Goal: Information Seeking & Learning: Find specific fact

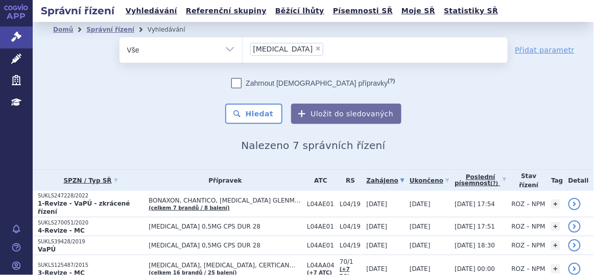
click at [315, 50] on span "×" at bounding box center [318, 48] width 6 height 6
click at [243, 50] on select "gilenya" at bounding box center [242, 50] width 1 height 26
select select
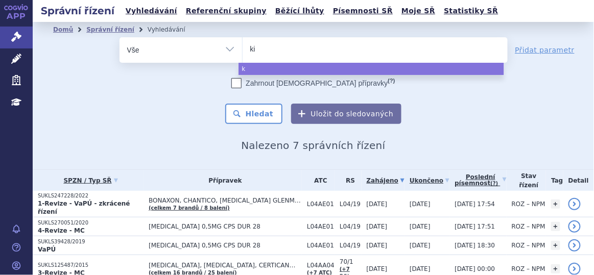
type input "kis"
type input "kisq"
type input "kisqa"
type input "kisqal"
type input "kisqali"
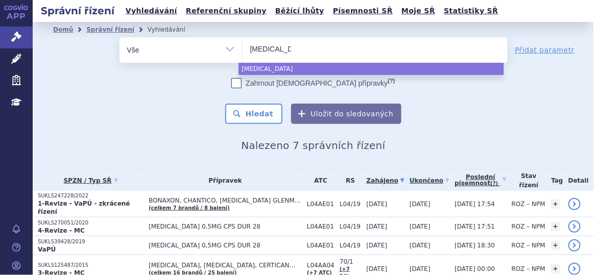
select select "kisqali"
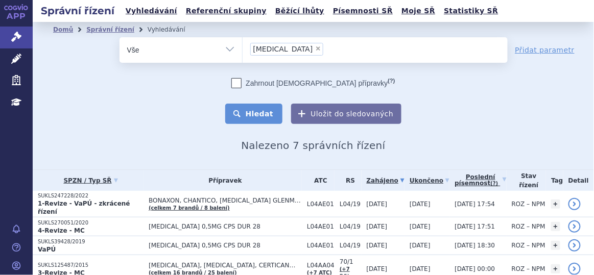
click at [259, 115] on button "Hledat" at bounding box center [254, 114] width 58 height 20
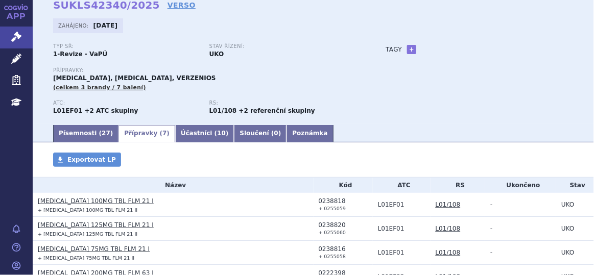
scroll to position [56, 0]
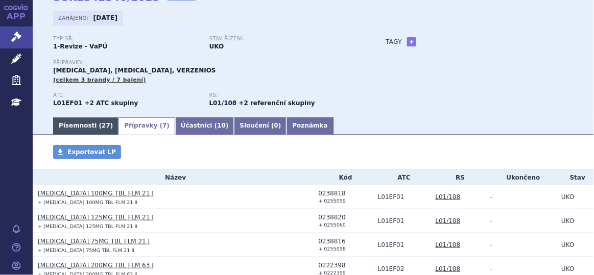
click at [89, 134] on link "Písemnosti ( 27 )" at bounding box center [85, 125] width 65 height 17
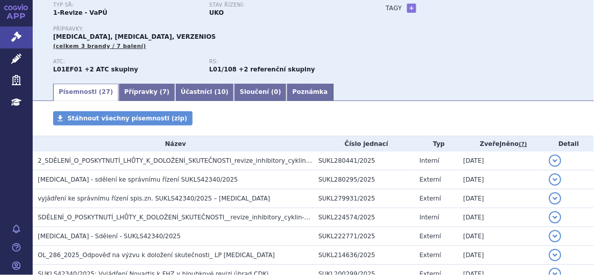
scroll to position [99, 0]
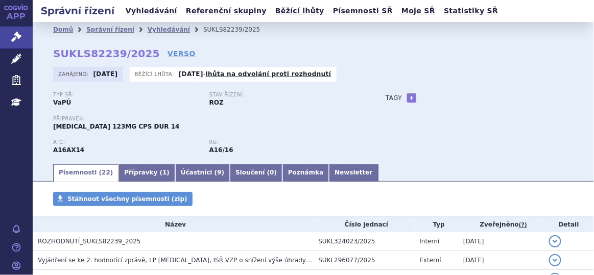
click at [473, 116] on div "Typ SŘ: VaPÚ Stav řízení: ROZ Přípravek: GALAFOLD 123MG CPS DUR 14 ATC: RS:" at bounding box center [313, 127] width 520 height 71
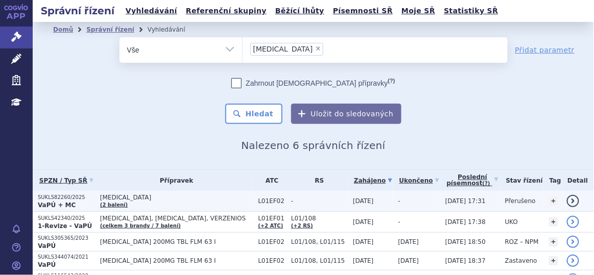
click at [174, 202] on td "[MEDICAL_DATA] (2 balení)" at bounding box center [174, 201] width 158 height 21
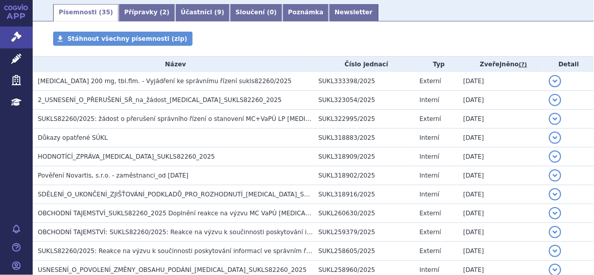
scroll to position [171, 0]
